Goal: Information Seeking & Learning: Learn about a topic

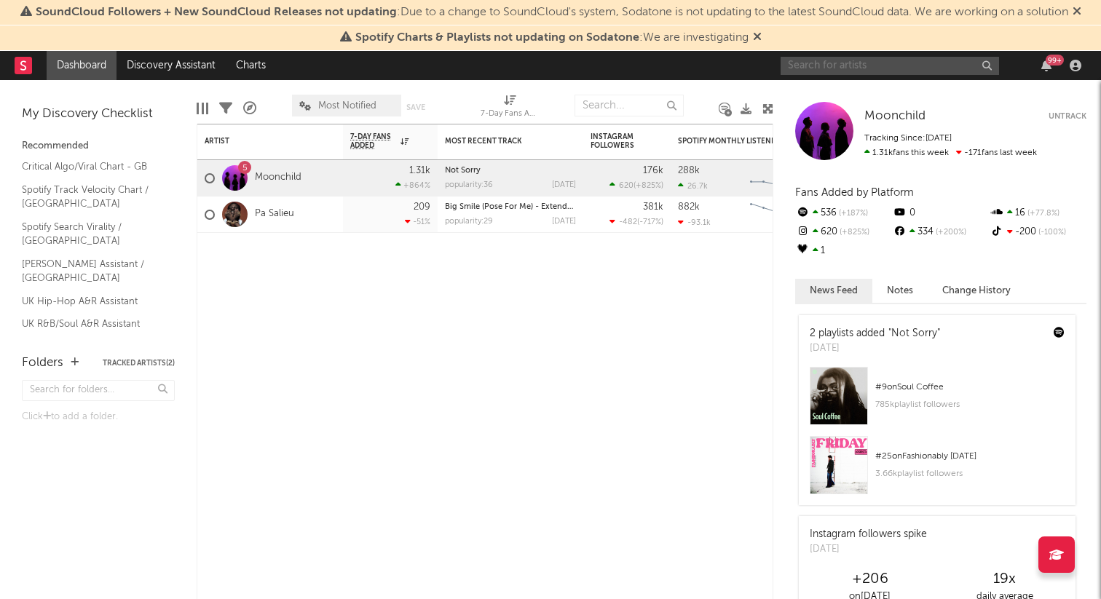
click at [814, 64] on input "text" at bounding box center [889, 66] width 218 height 18
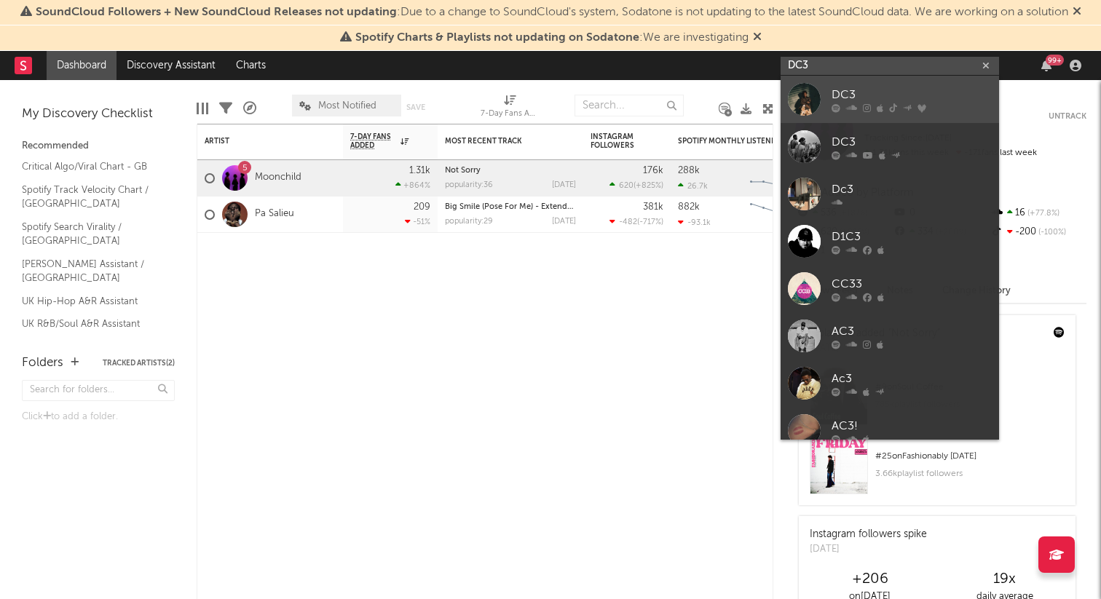
type input "DC3"
click at [868, 98] on div "DC3" at bounding box center [911, 94] width 160 height 17
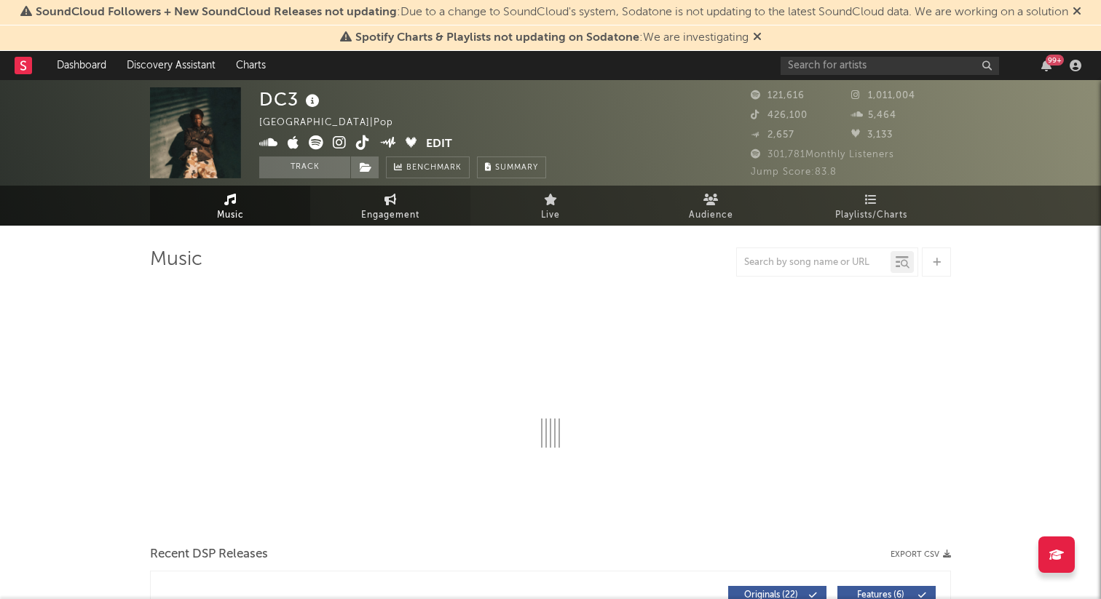
select select "6m"
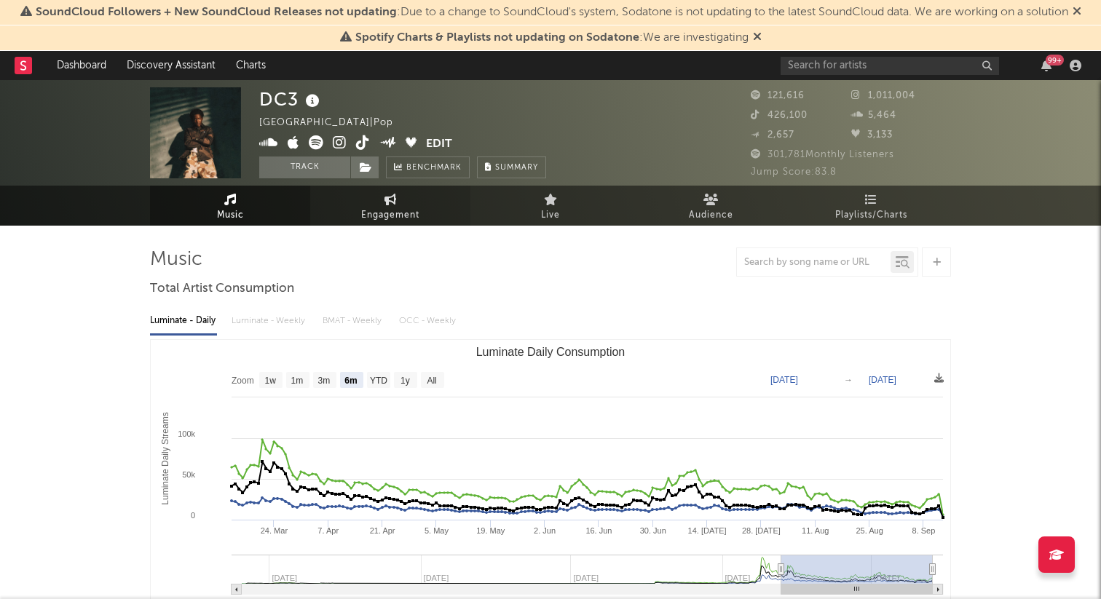
click at [362, 214] on span "Engagement" at bounding box center [390, 215] width 58 height 17
select select "1w"
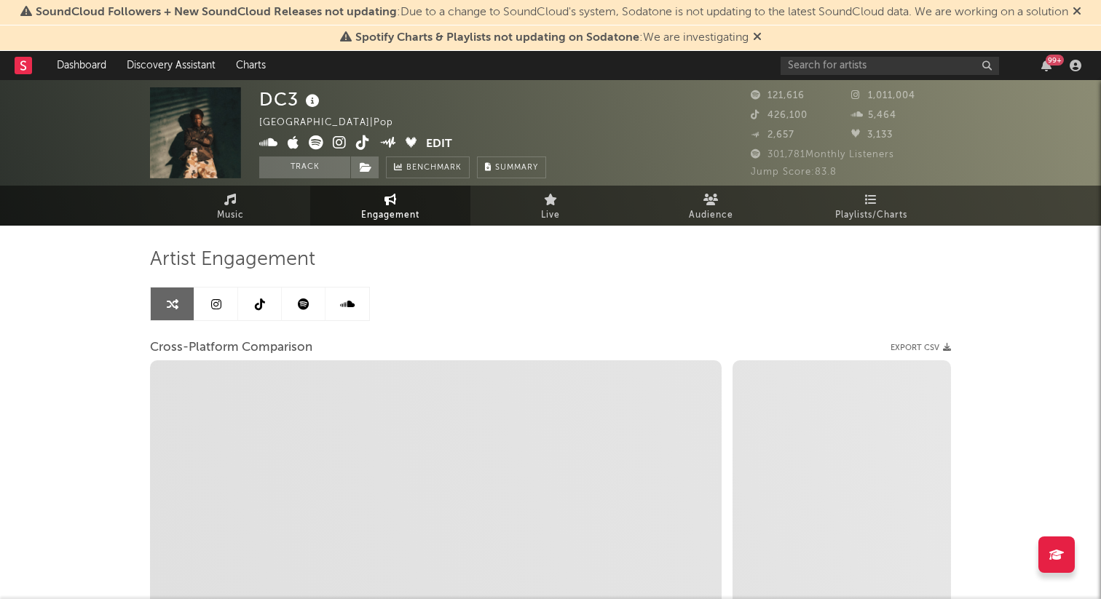
click at [207, 307] on link at bounding box center [216, 304] width 44 height 33
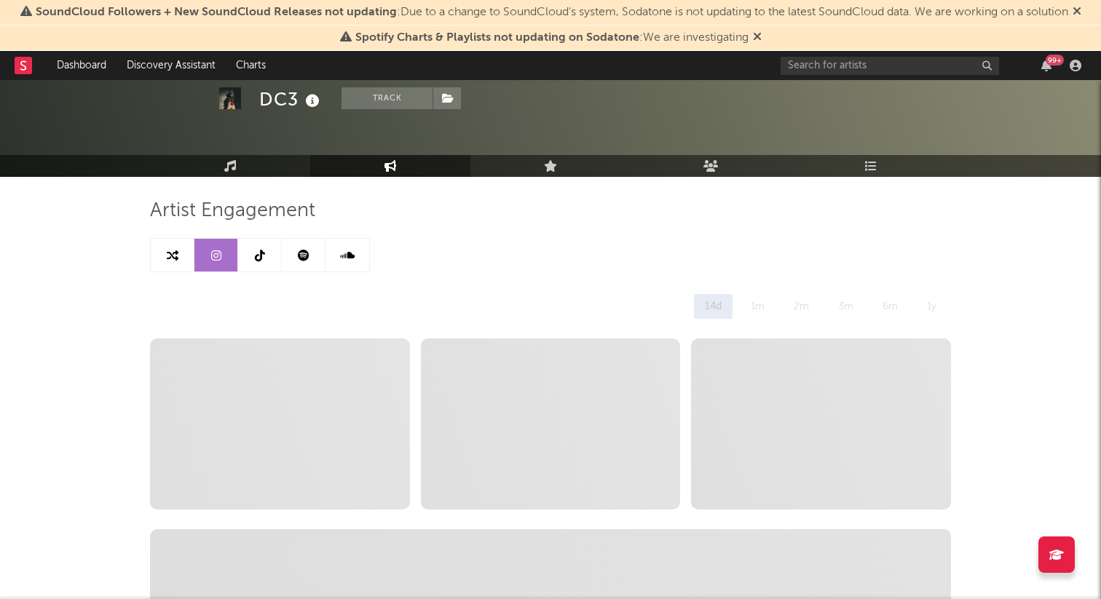
scroll to position [49, 0]
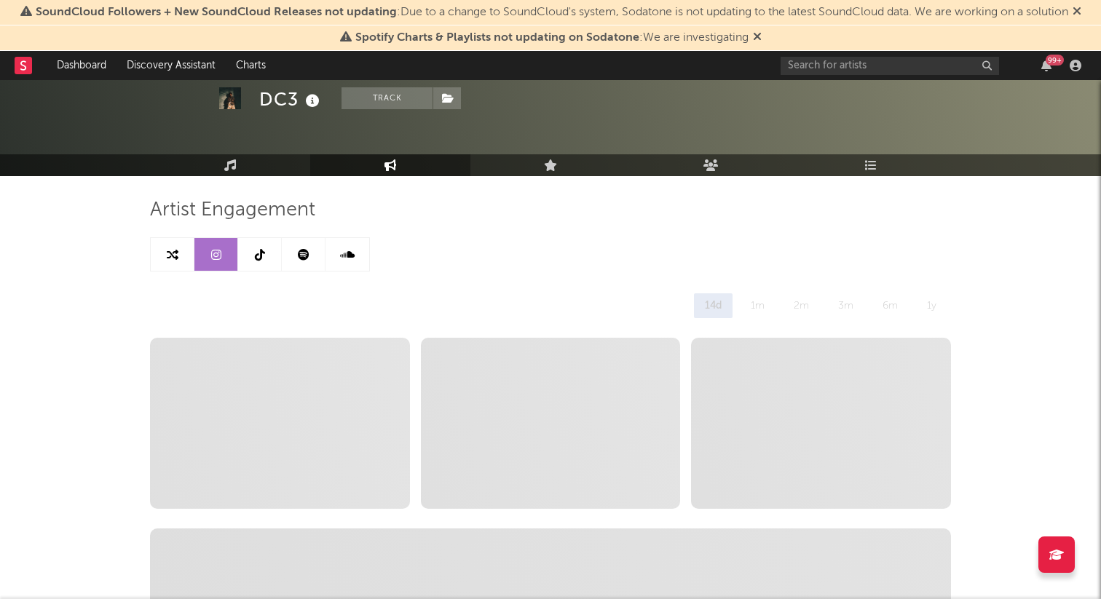
select select "6m"
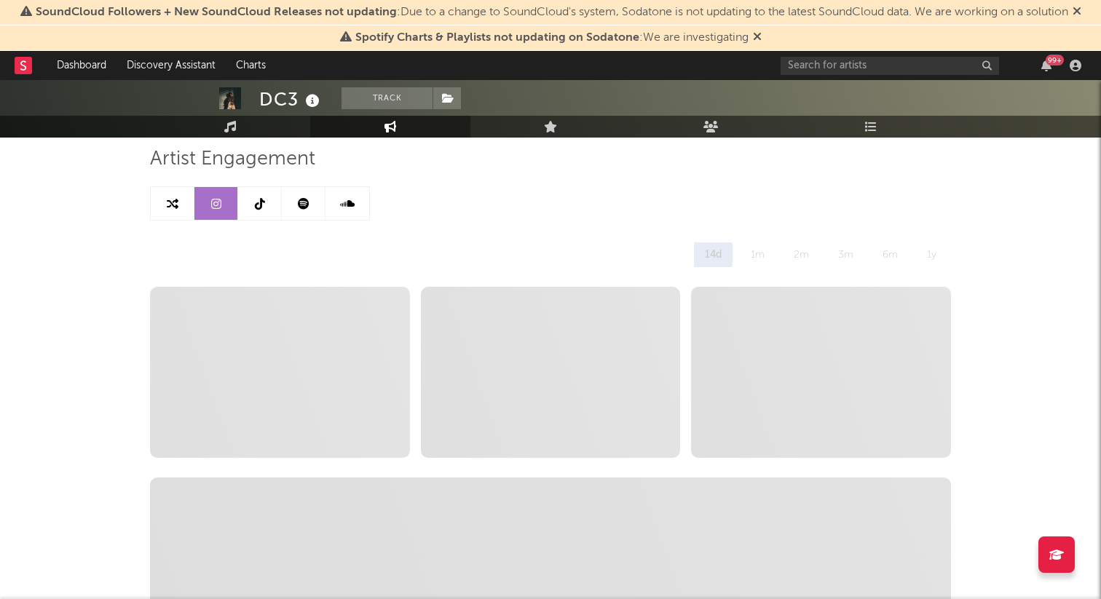
scroll to position [106, 0]
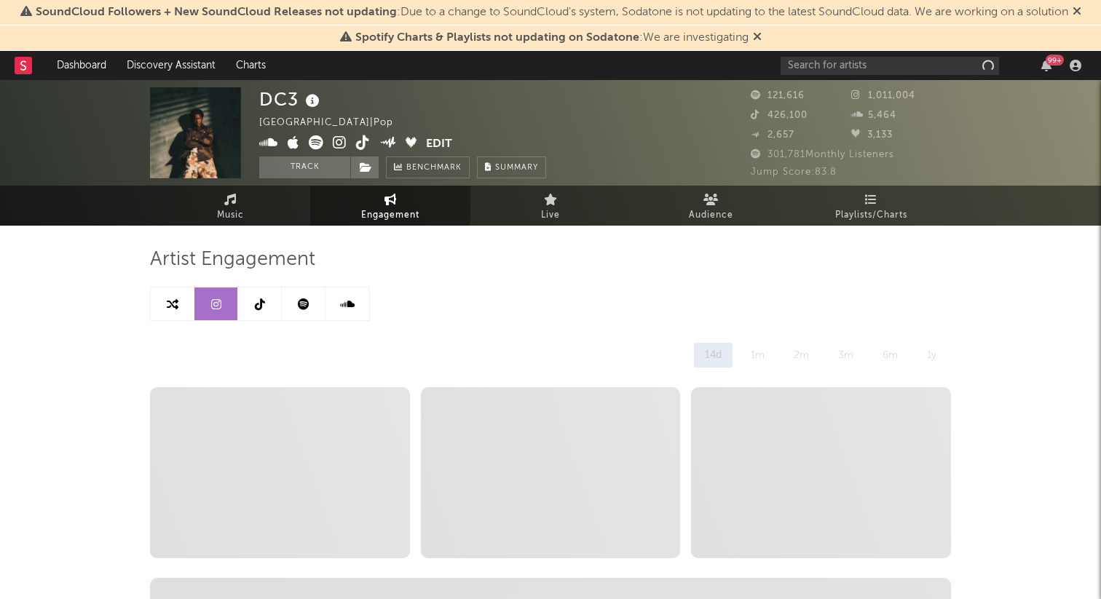
select select "6m"
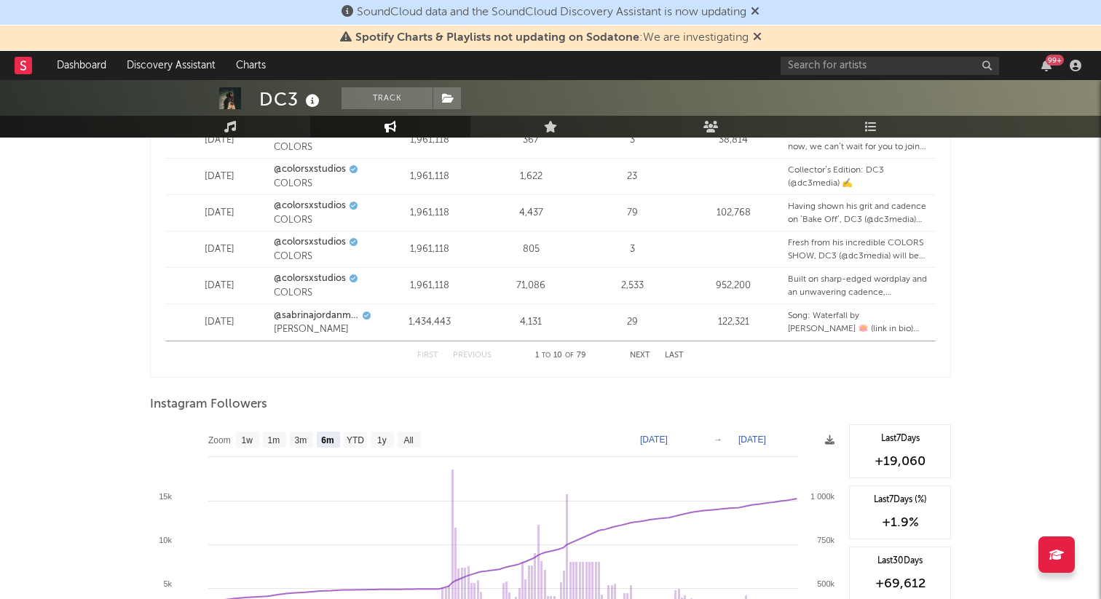
scroll to position [2216, 0]
